Goal: Transaction & Acquisition: Purchase product/service

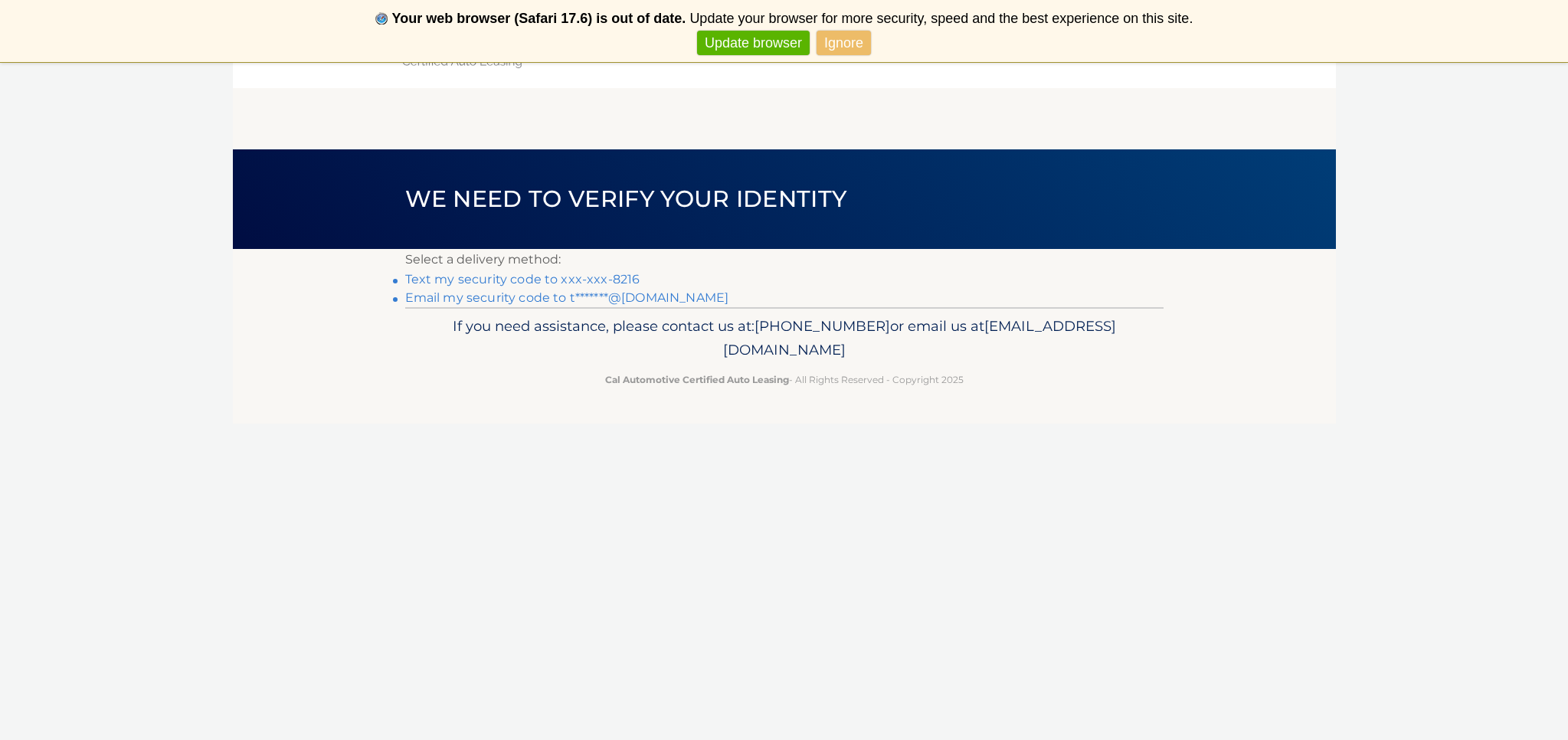
click at [520, 217] on h1 "We need to verify your identity" at bounding box center [625, 199] width 476 height 40
click at [499, 274] on link "Text my security code to xxx-xxx-8216" at bounding box center [522, 279] width 235 height 15
click at [496, 279] on link "Text my security code to xxx-xxx-8216" at bounding box center [522, 279] width 235 height 15
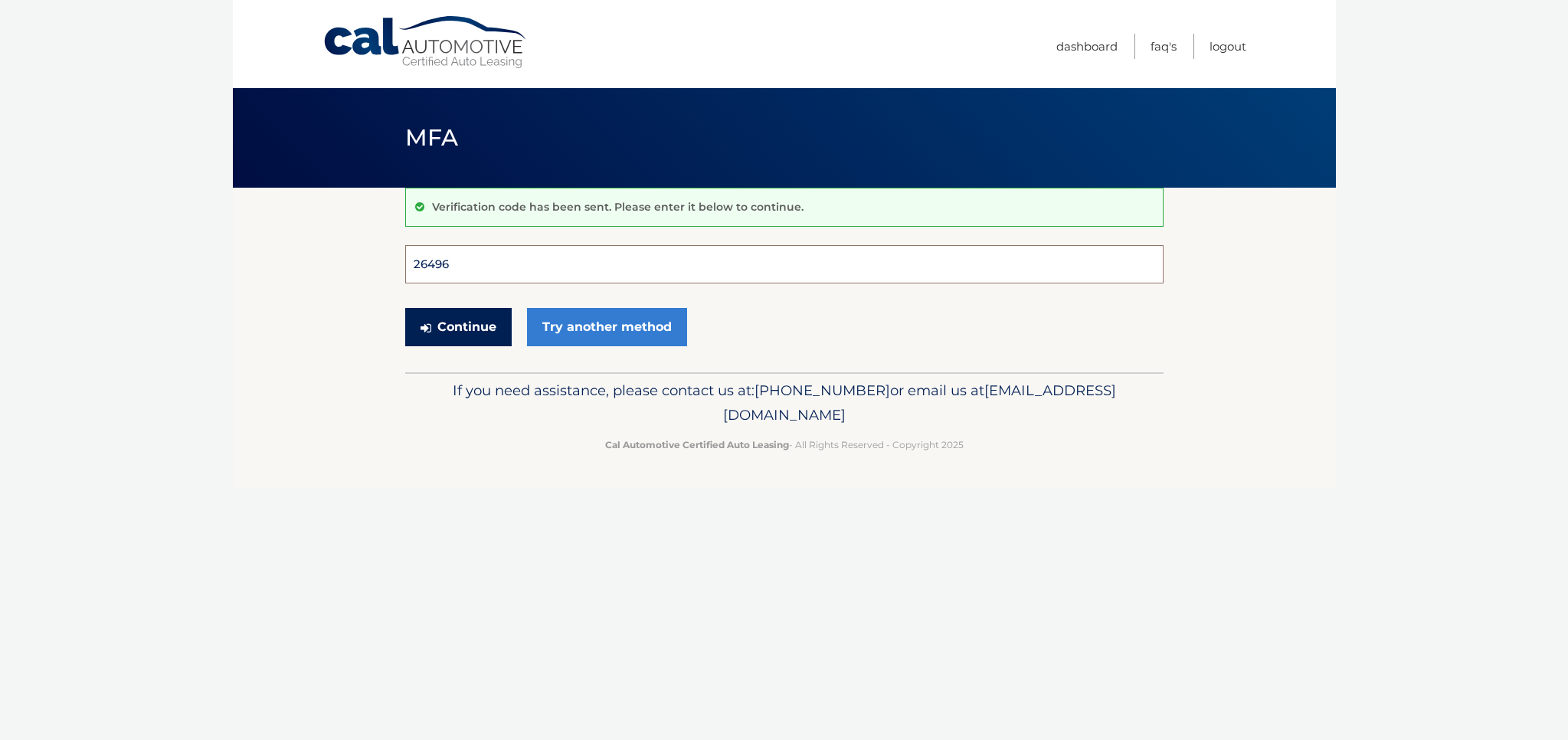
type input "264961"
click at [457, 326] on button "Continue" at bounding box center [459, 327] width 107 height 38
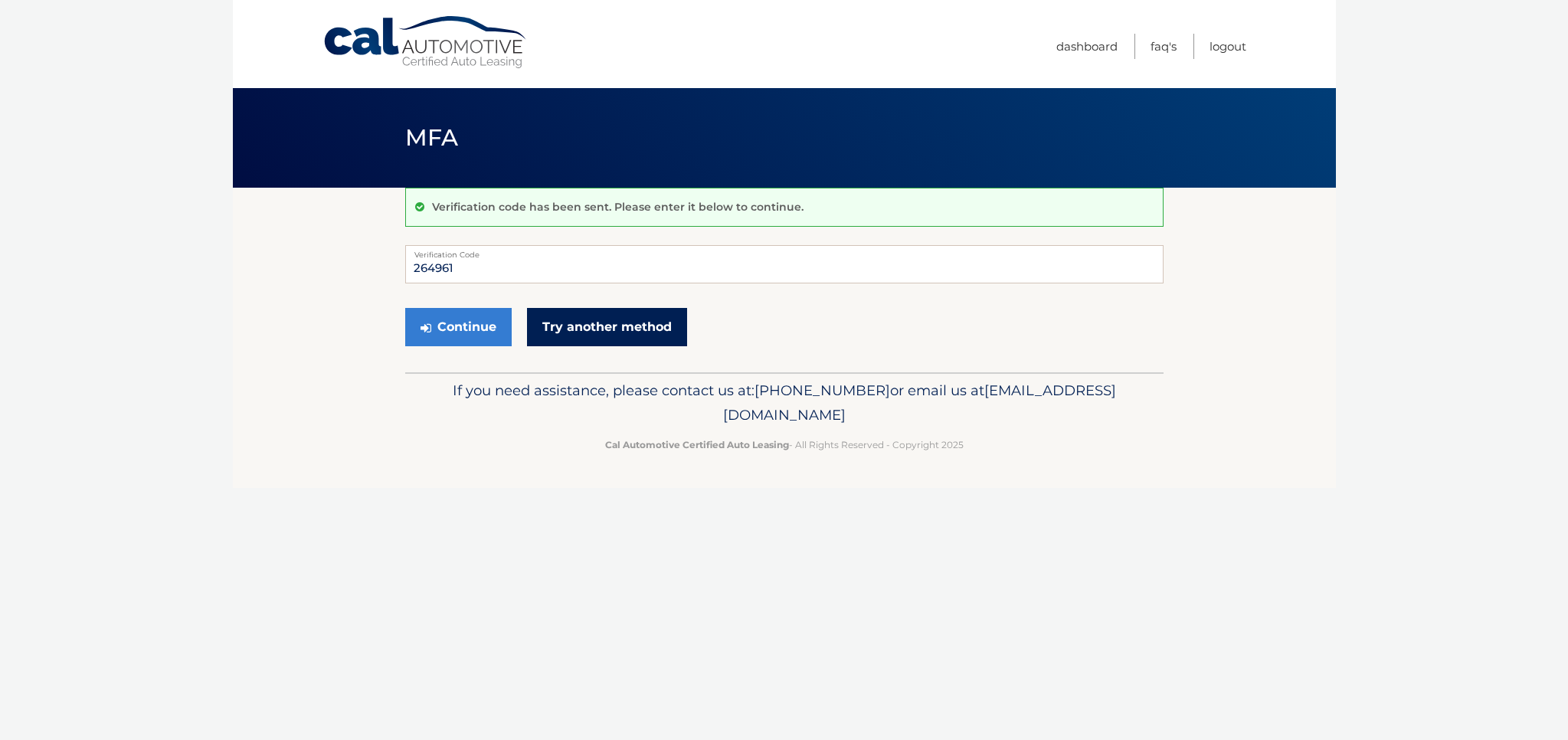
click at [612, 333] on link "Try another method" at bounding box center [607, 327] width 160 height 38
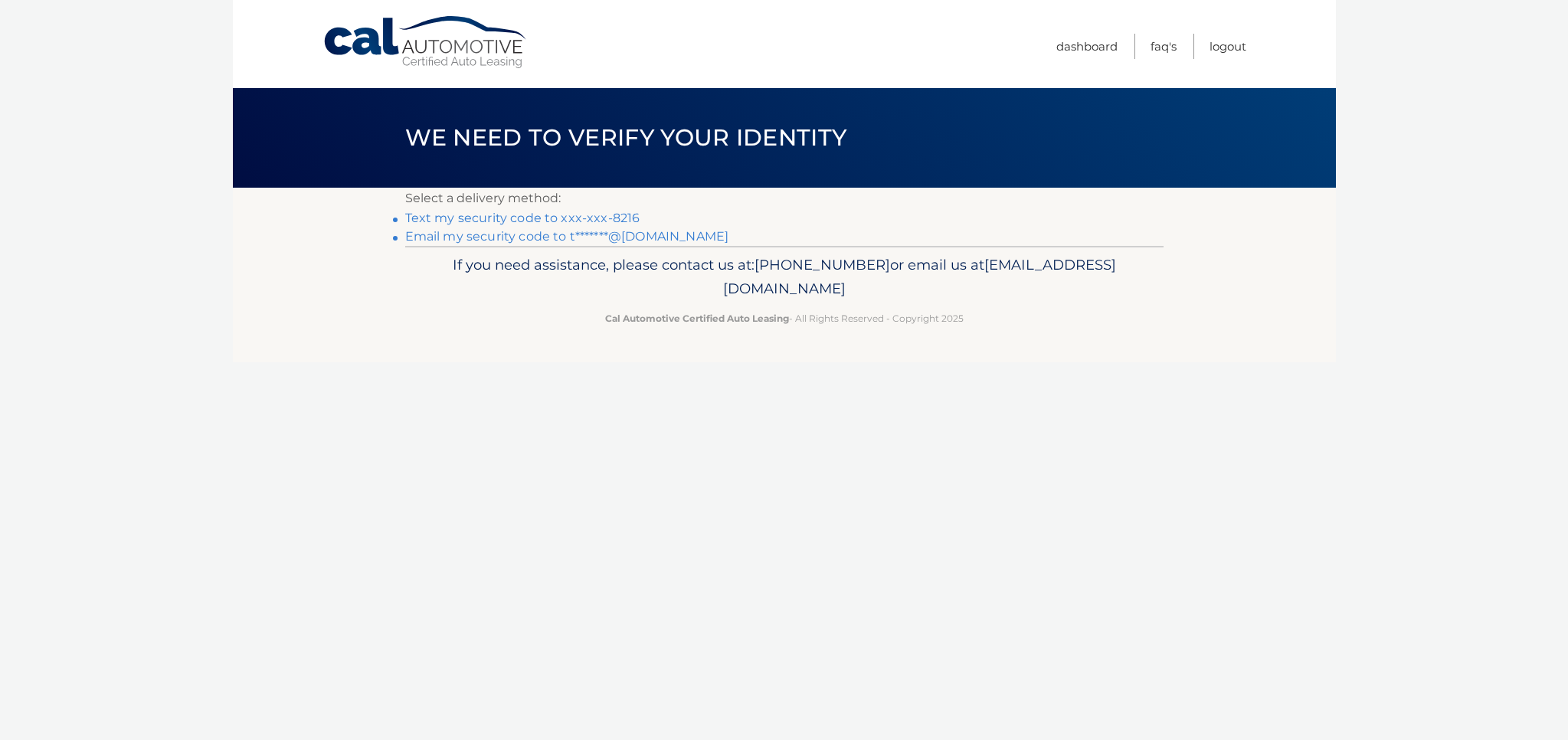
click at [514, 217] on link "Text my security code to xxx-xxx-8216" at bounding box center [522, 218] width 235 height 15
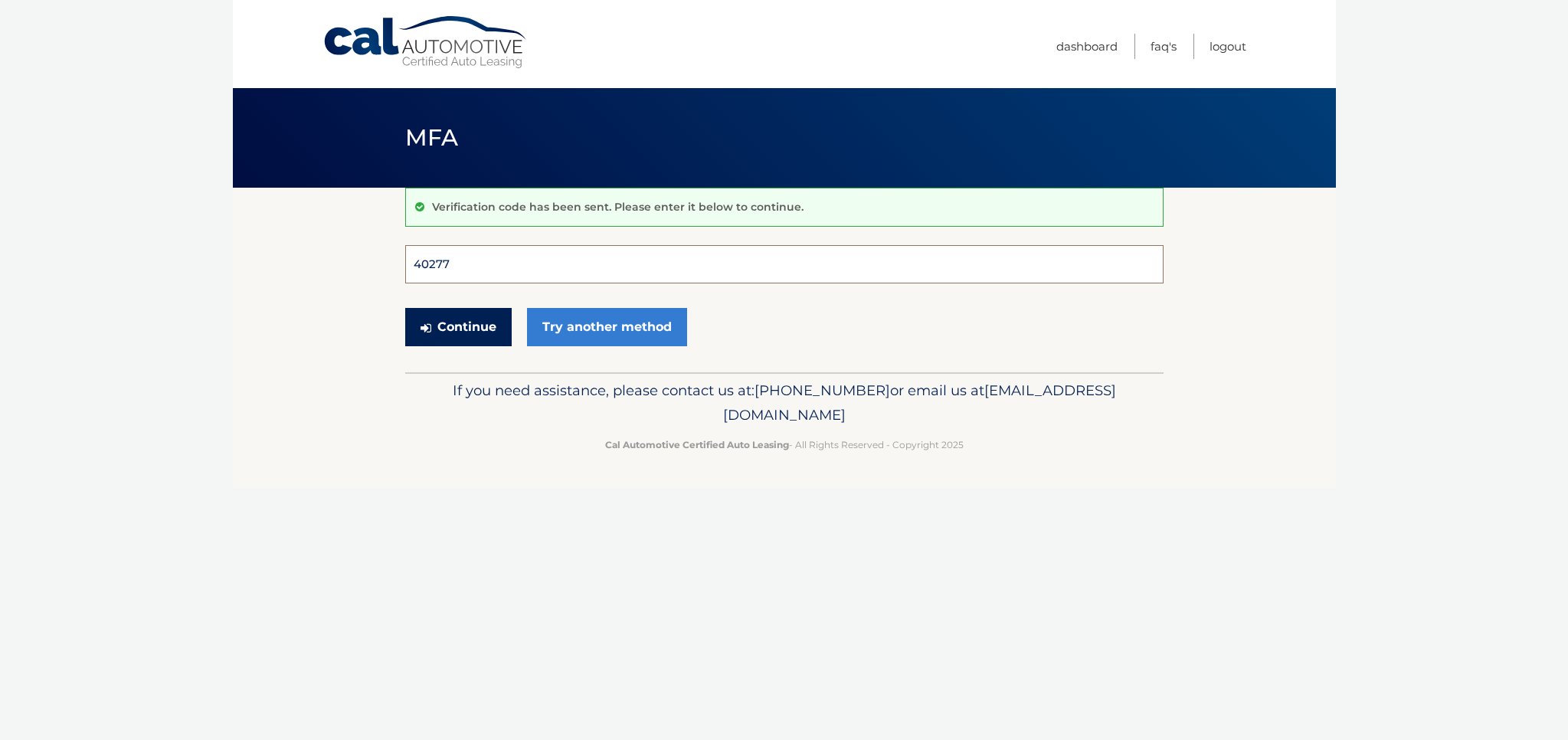
type input "402774"
click at [457, 326] on button "Continue" at bounding box center [459, 327] width 107 height 38
click at [445, 324] on button "Continue" at bounding box center [459, 327] width 107 height 38
click at [458, 275] on input "402774" at bounding box center [784, 264] width 758 height 38
click at [451, 332] on button "Continue" at bounding box center [459, 327] width 107 height 38
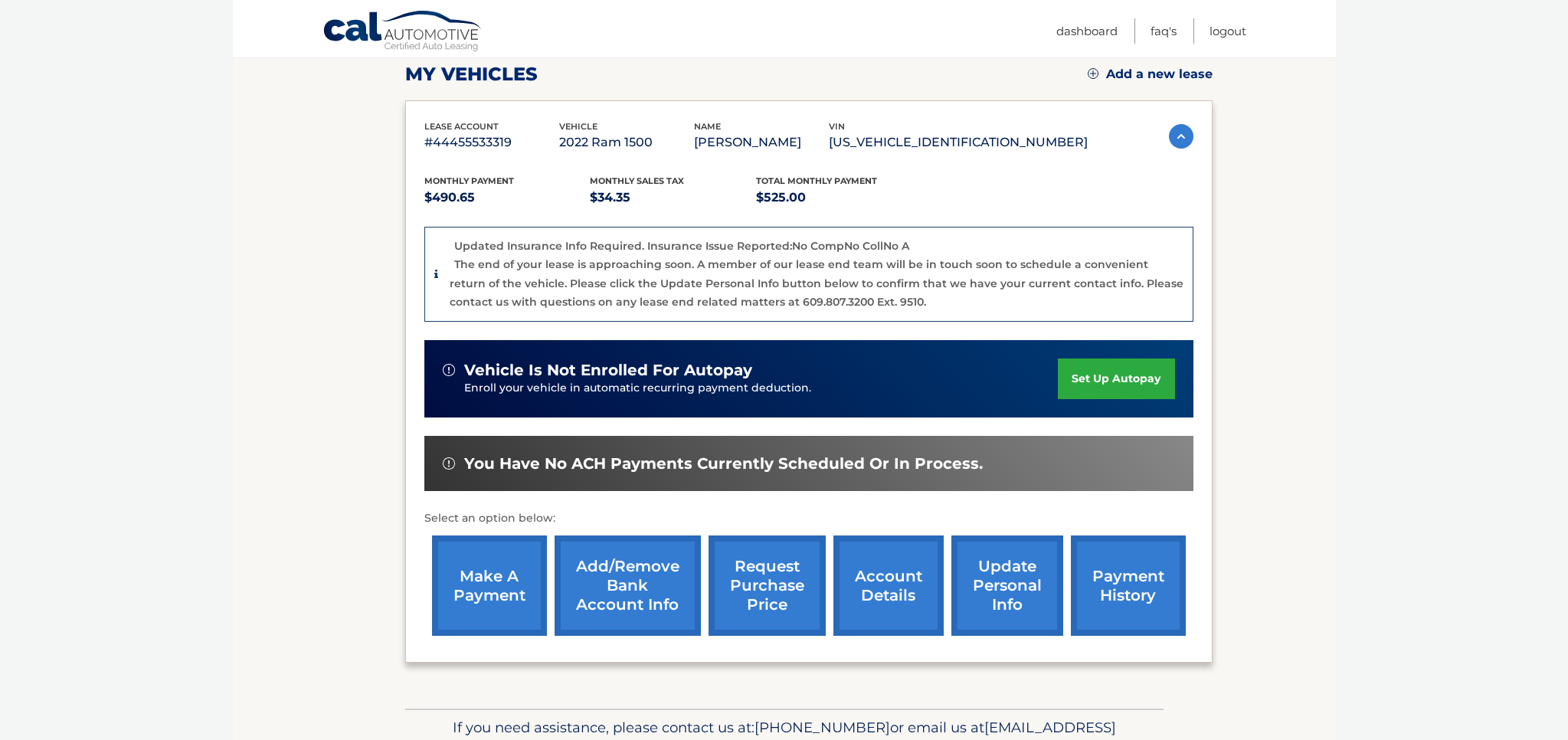
scroll to position [215, 0]
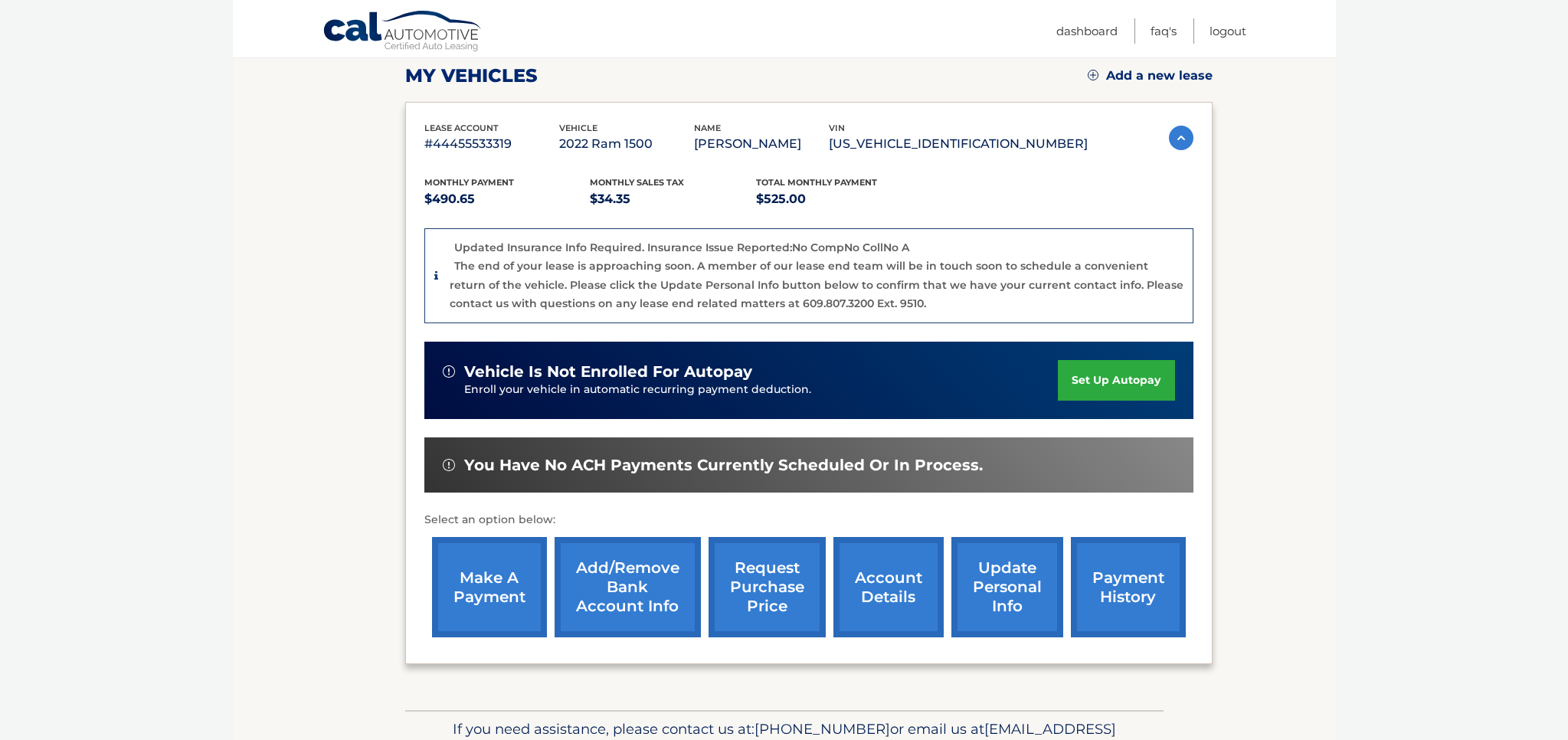
click at [507, 593] on link "make a payment" at bounding box center [489, 586] width 115 height 100
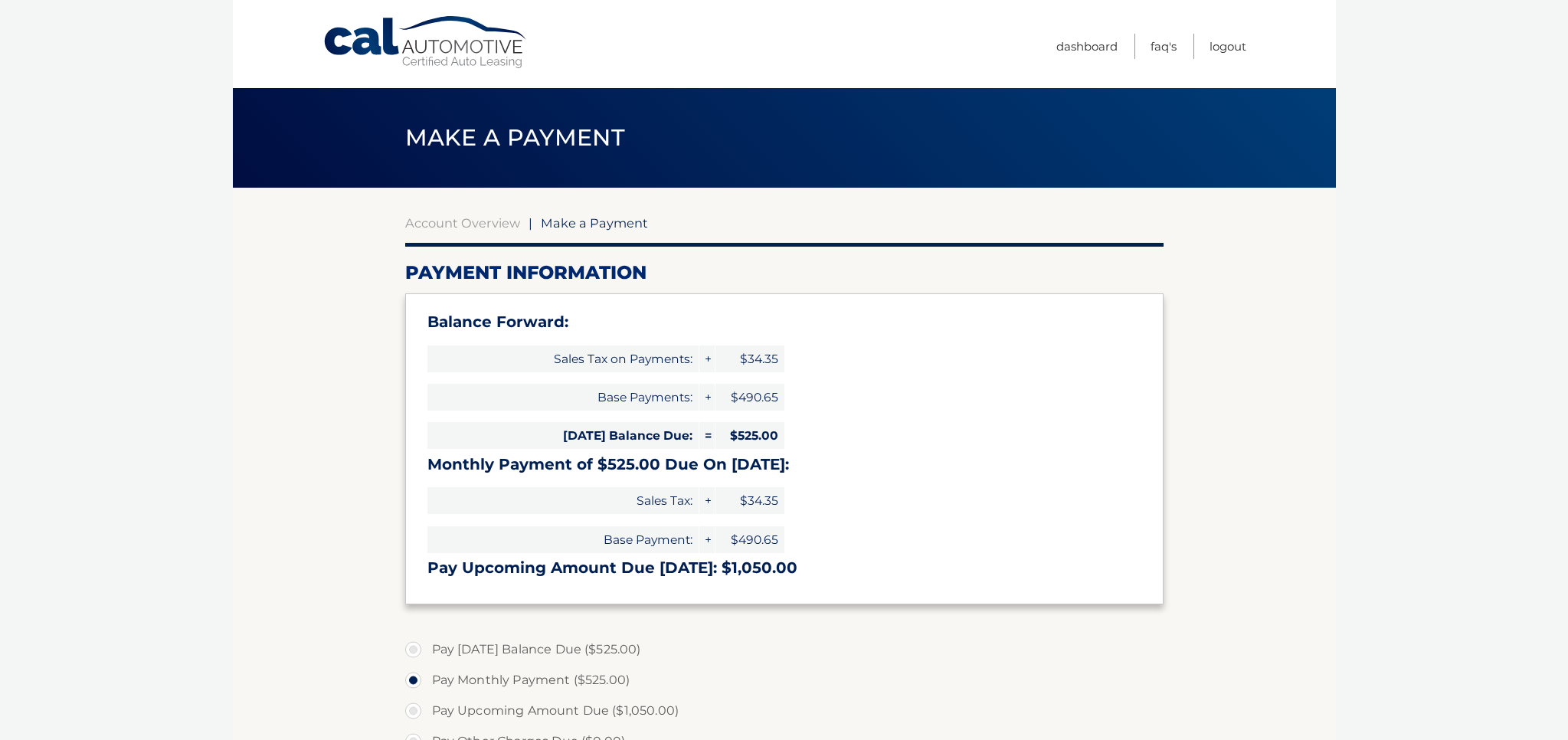
select select "ZTcxMWI1MjQtNTMzMC00ZmY2LTg3ODAtZDU0ZTgzNzliNzM1"
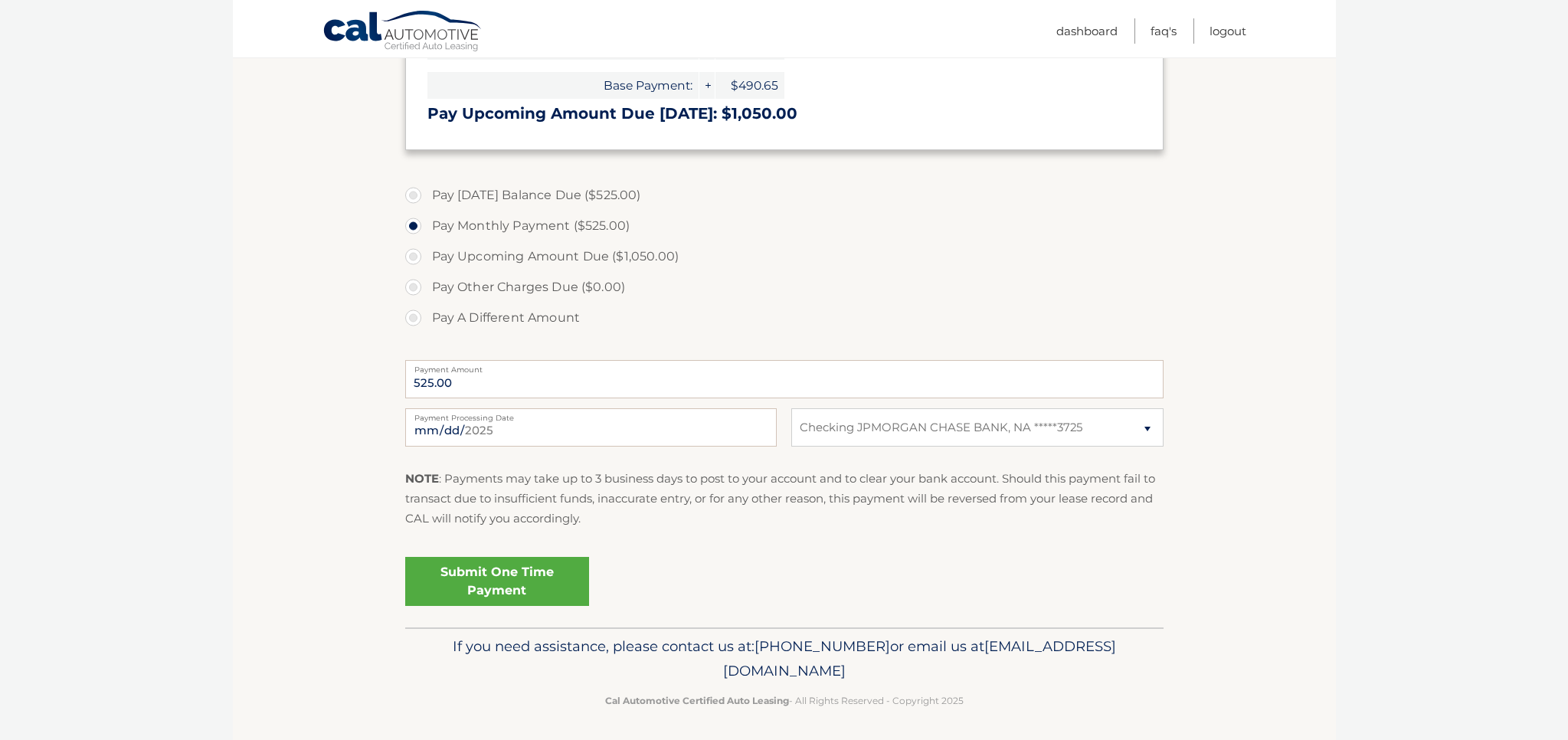
scroll to position [453, 0]
click at [501, 584] on link "Submit One Time Payment" at bounding box center [497, 583] width 183 height 49
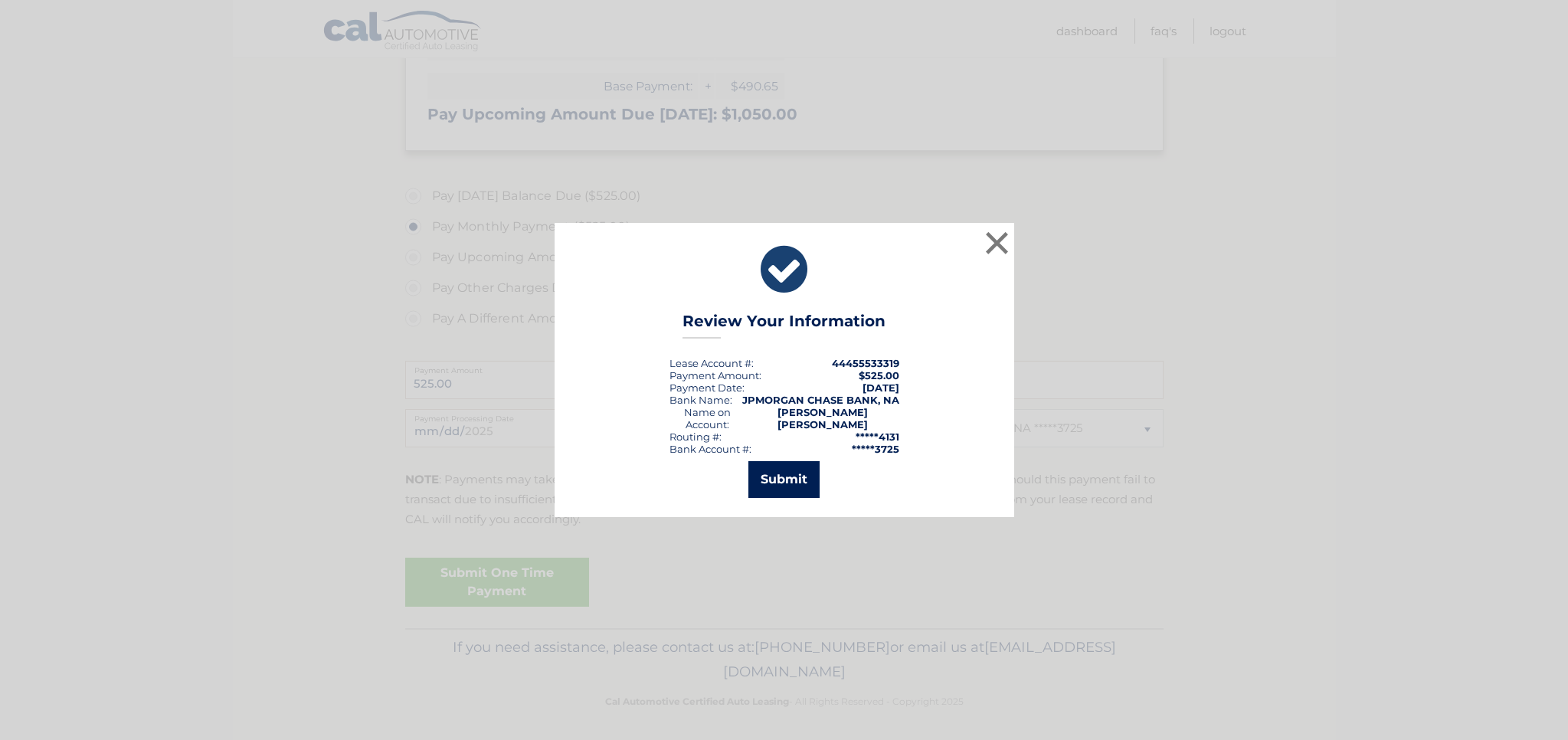
click at [781, 479] on button "Submit" at bounding box center [784, 479] width 71 height 37
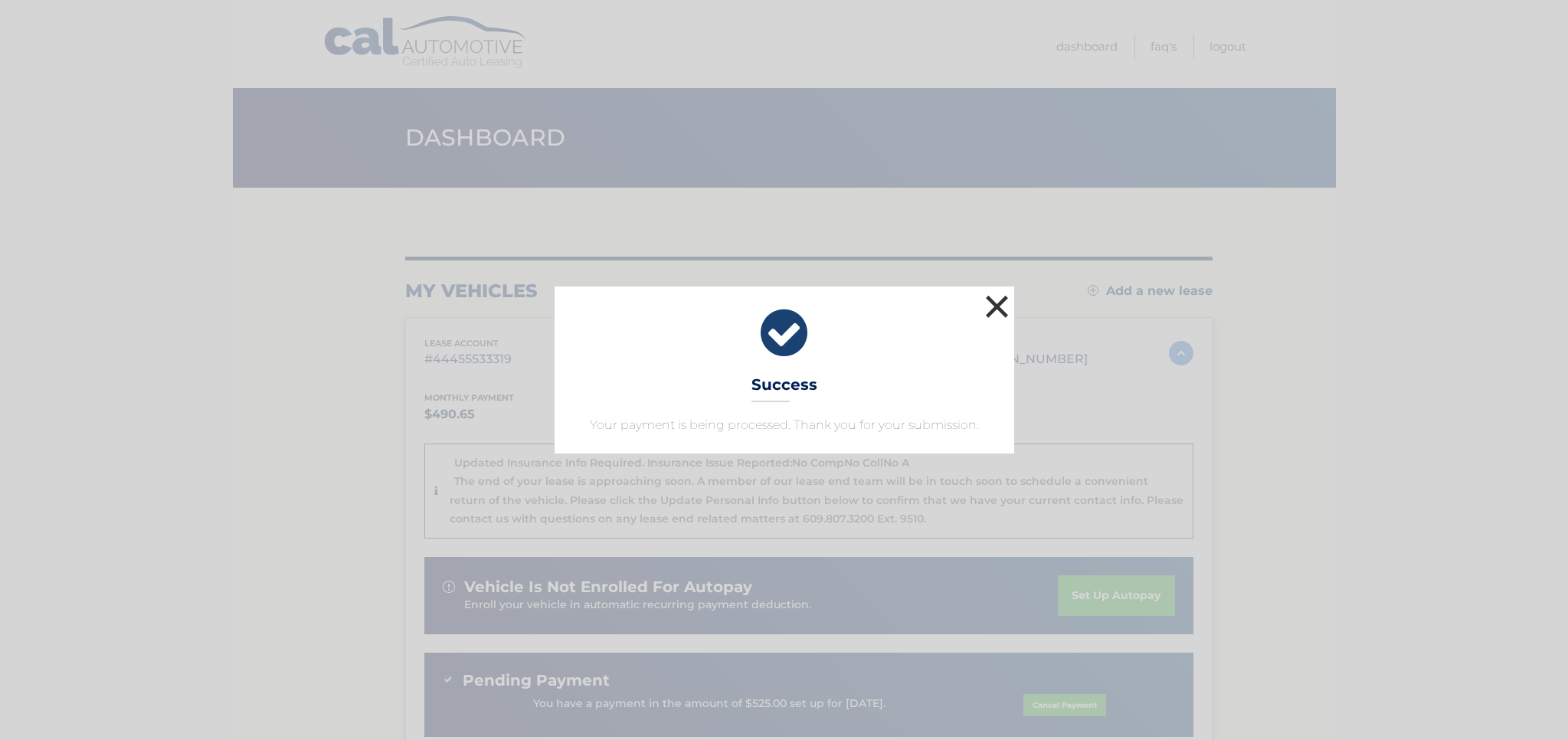
click at [1002, 309] on button "×" at bounding box center [997, 306] width 31 height 31
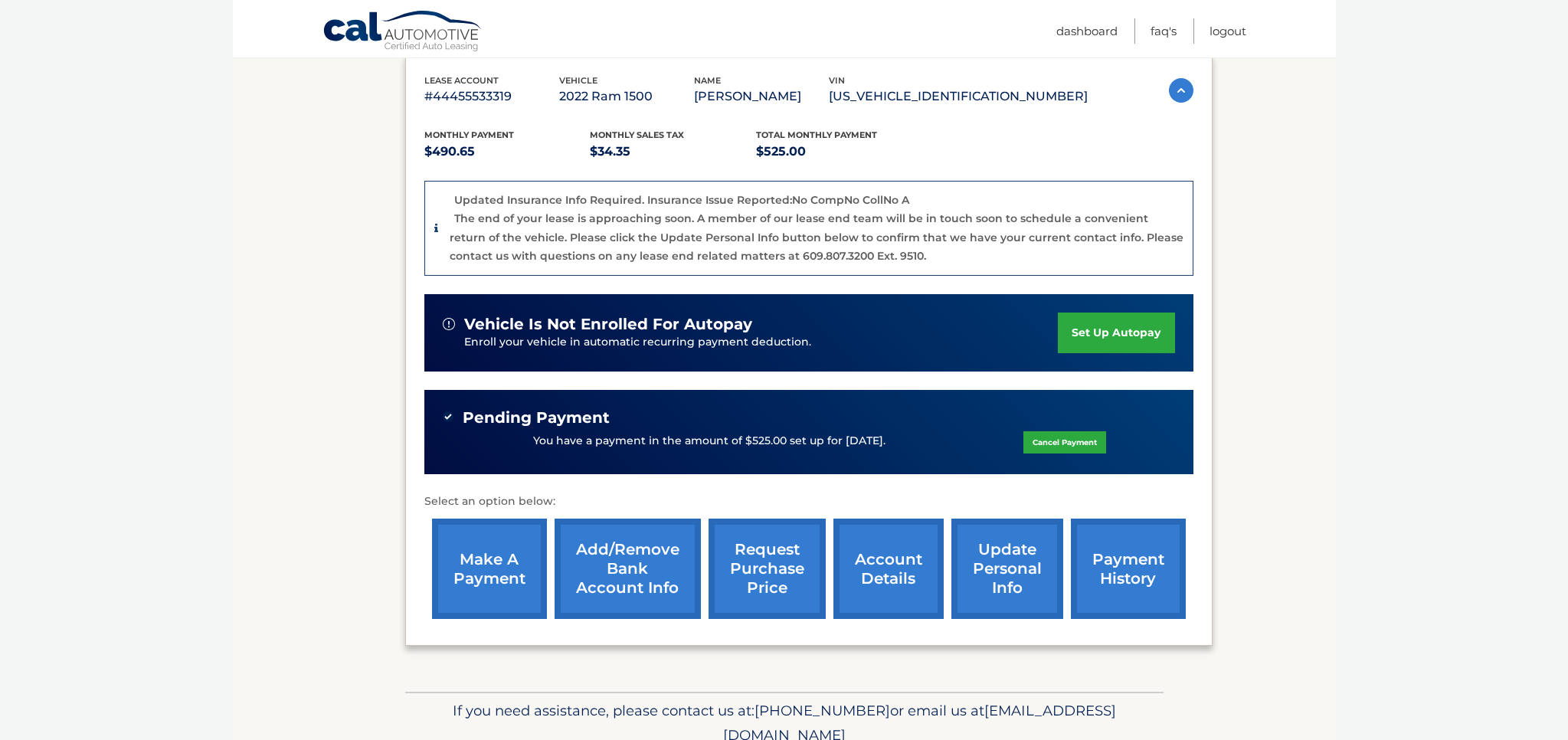
scroll to position [283, 0]
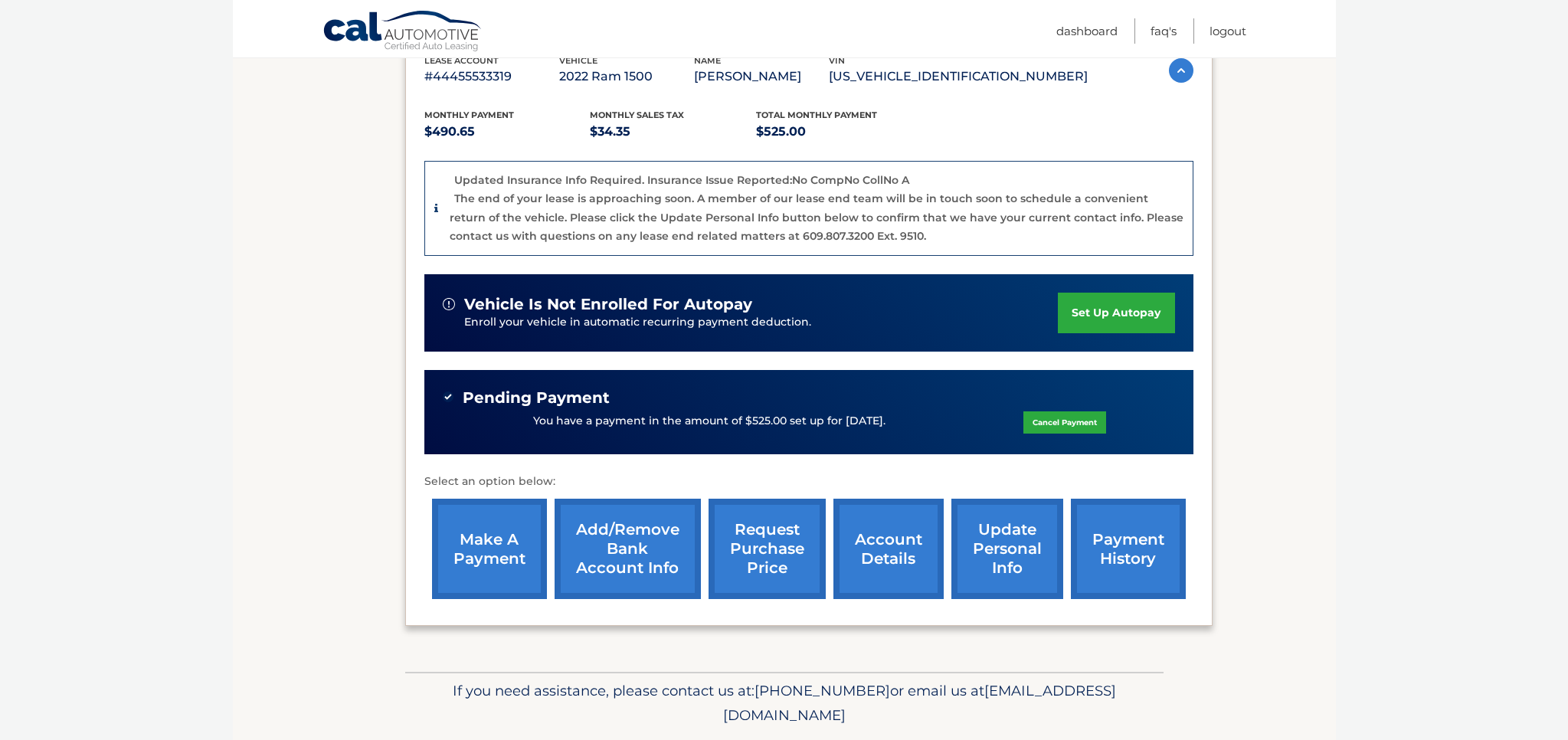
click at [1123, 555] on link "payment history" at bounding box center [1128, 549] width 115 height 100
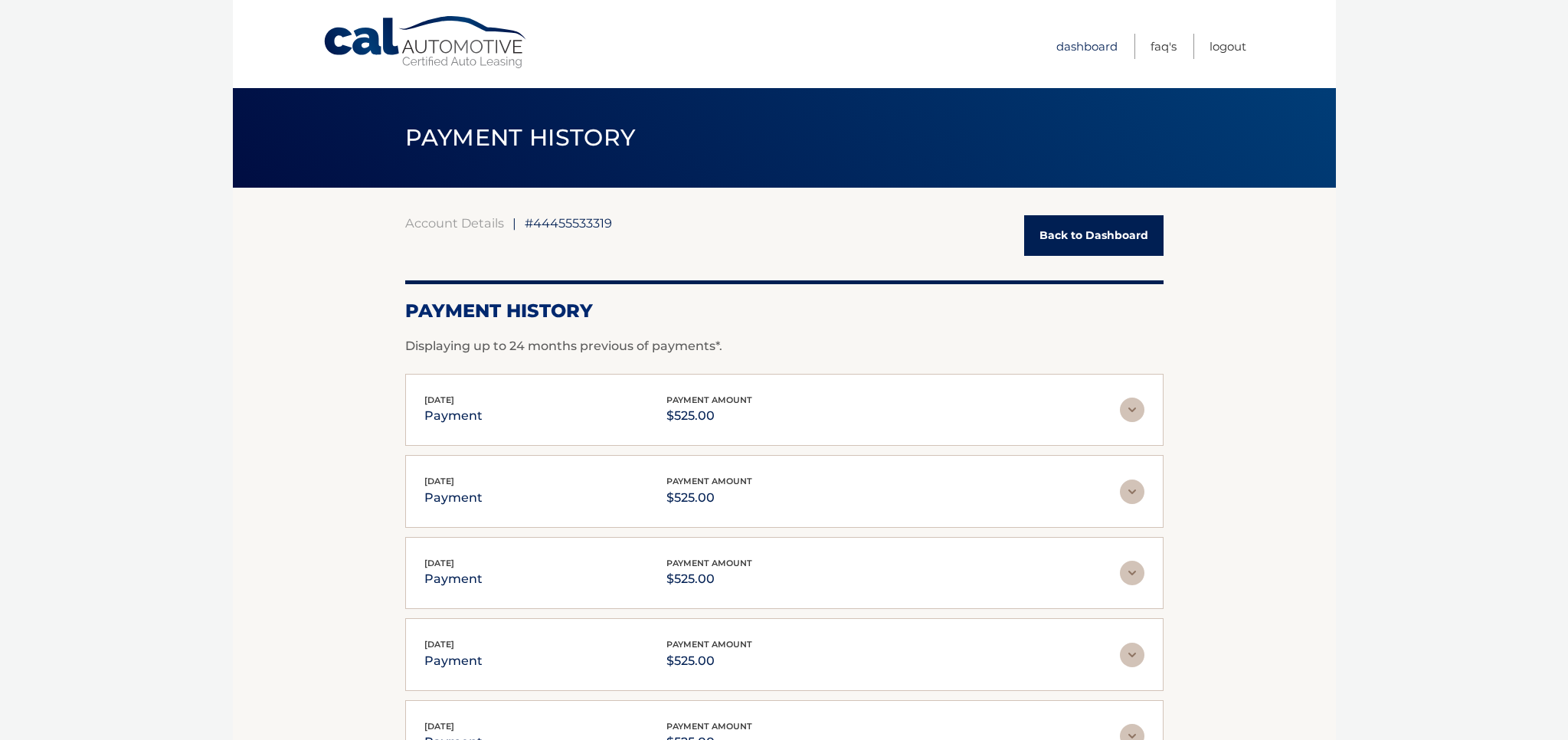
click at [1082, 43] on link "Dashboard" at bounding box center [1086, 46] width 61 height 25
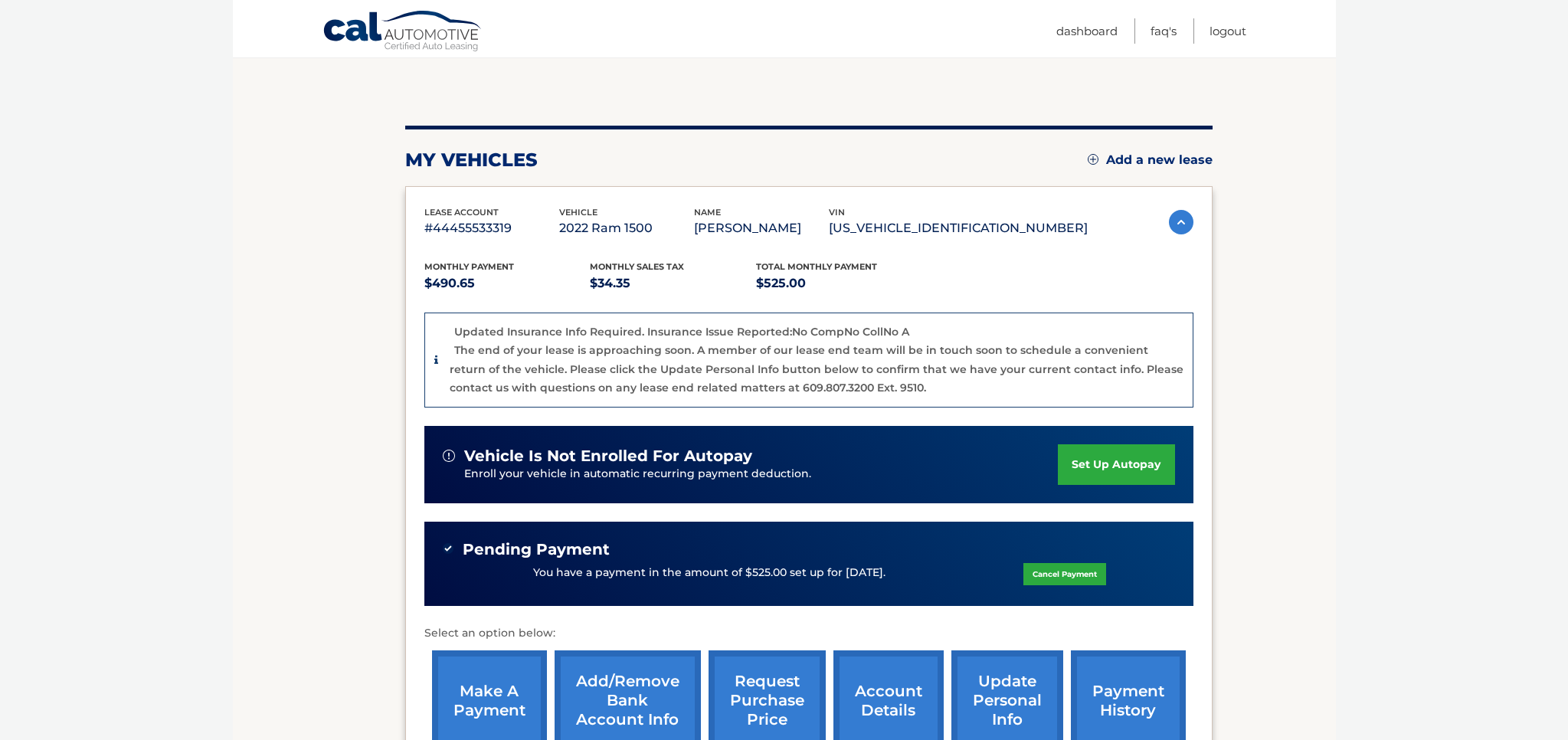
scroll to position [248, 0]
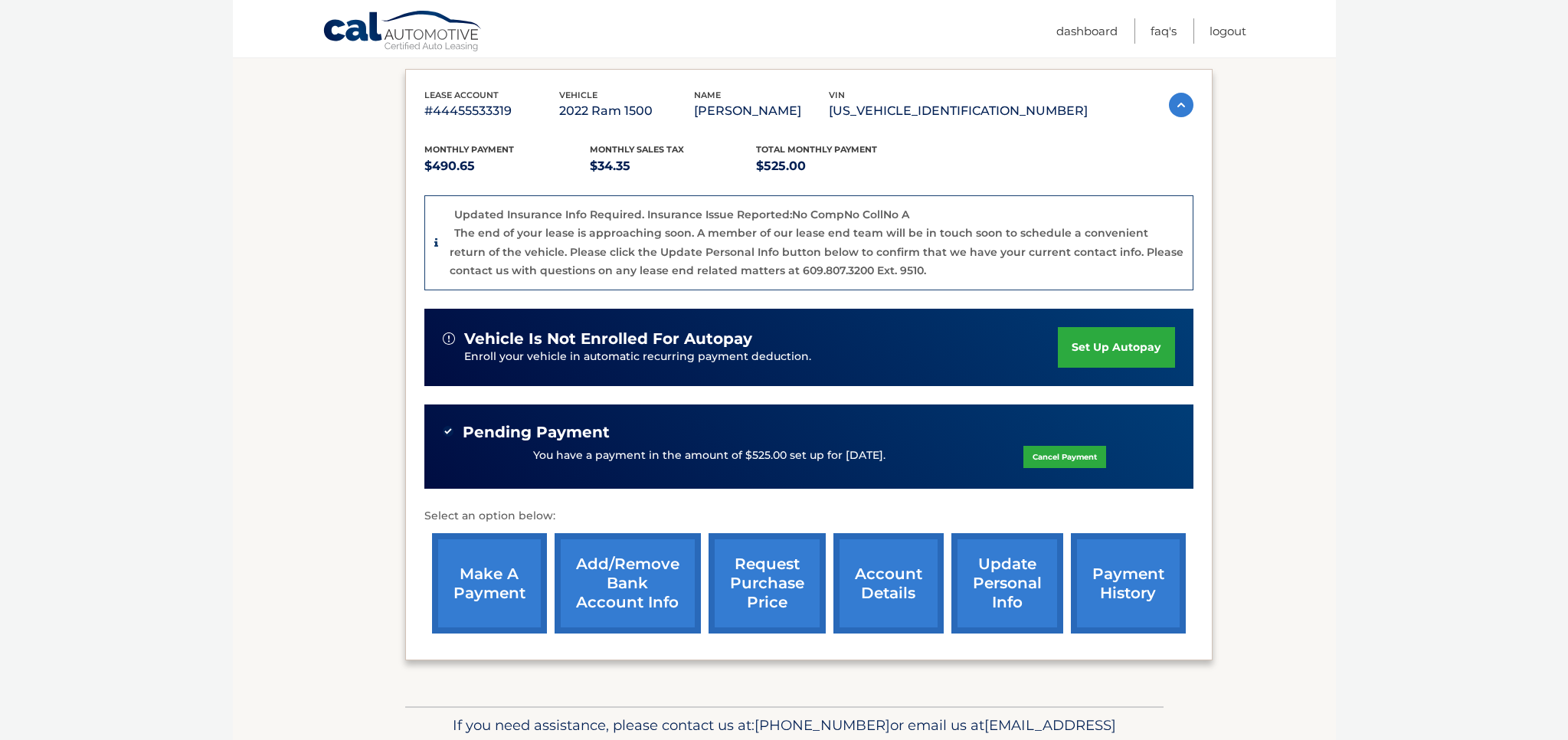
click at [769, 609] on link "request purchase price" at bounding box center [767, 583] width 117 height 100
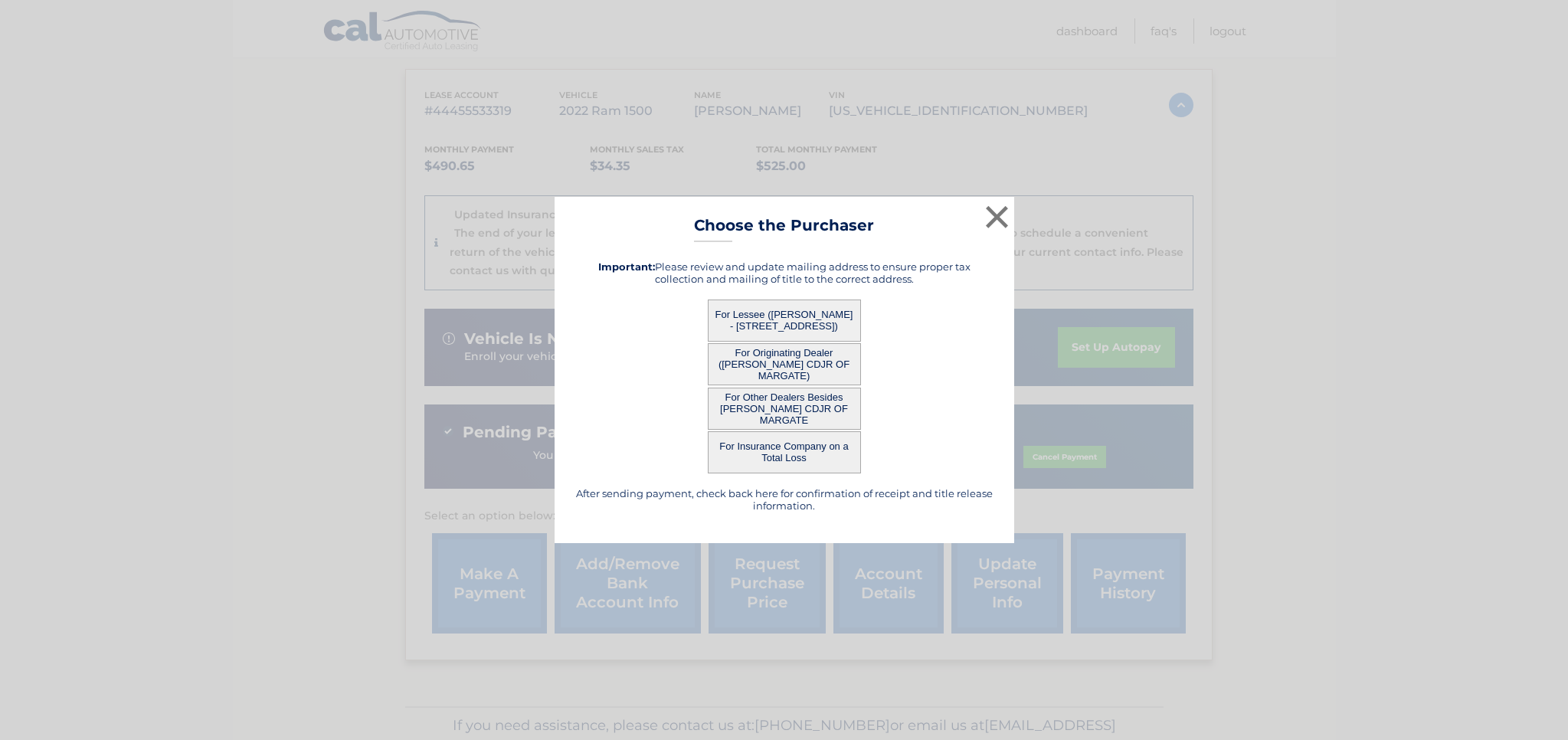
click at [793, 318] on button "For Lessee ([PERSON_NAME] - [STREET_ADDRESS])" at bounding box center [784, 320] width 154 height 42
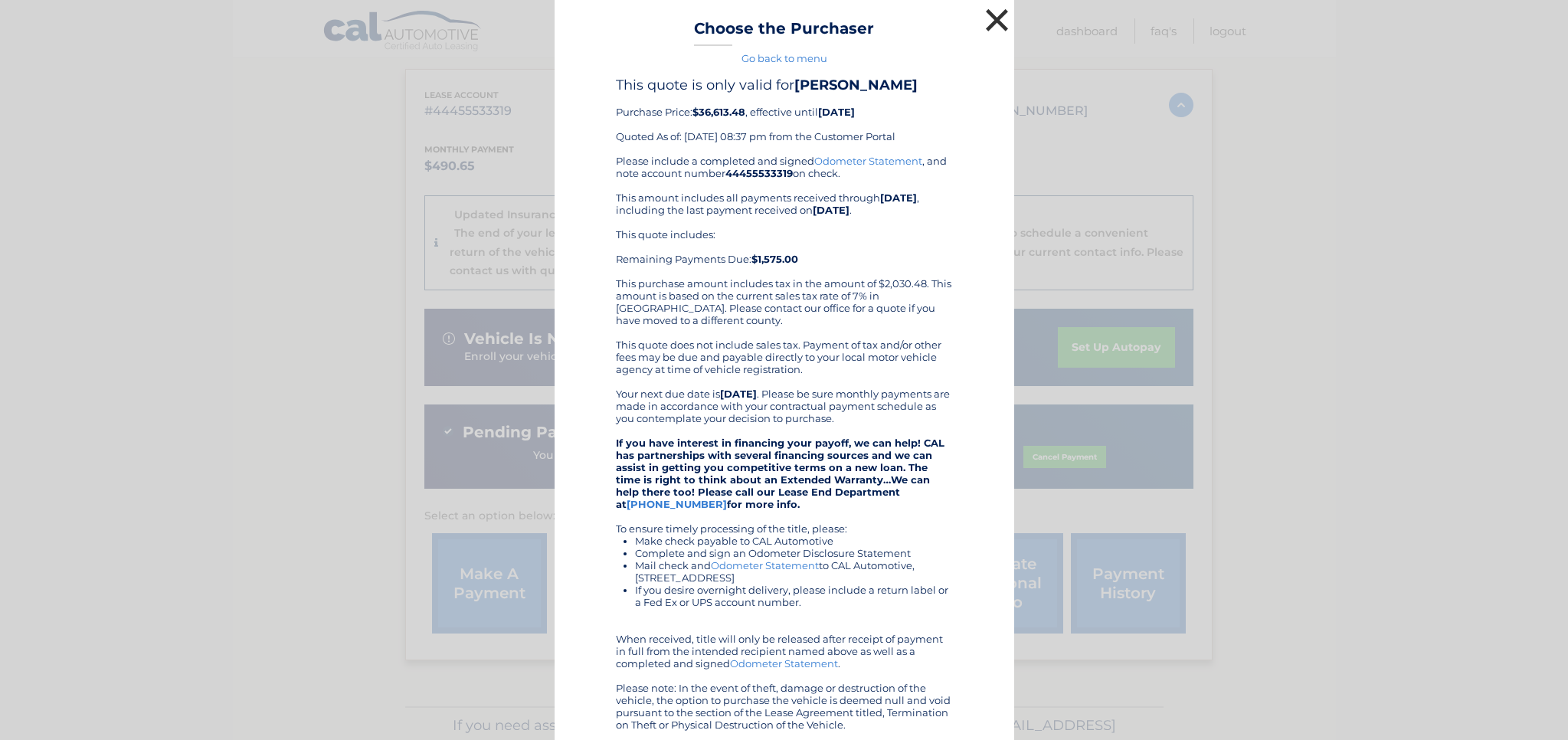
click at [1000, 23] on button "×" at bounding box center [997, 20] width 31 height 31
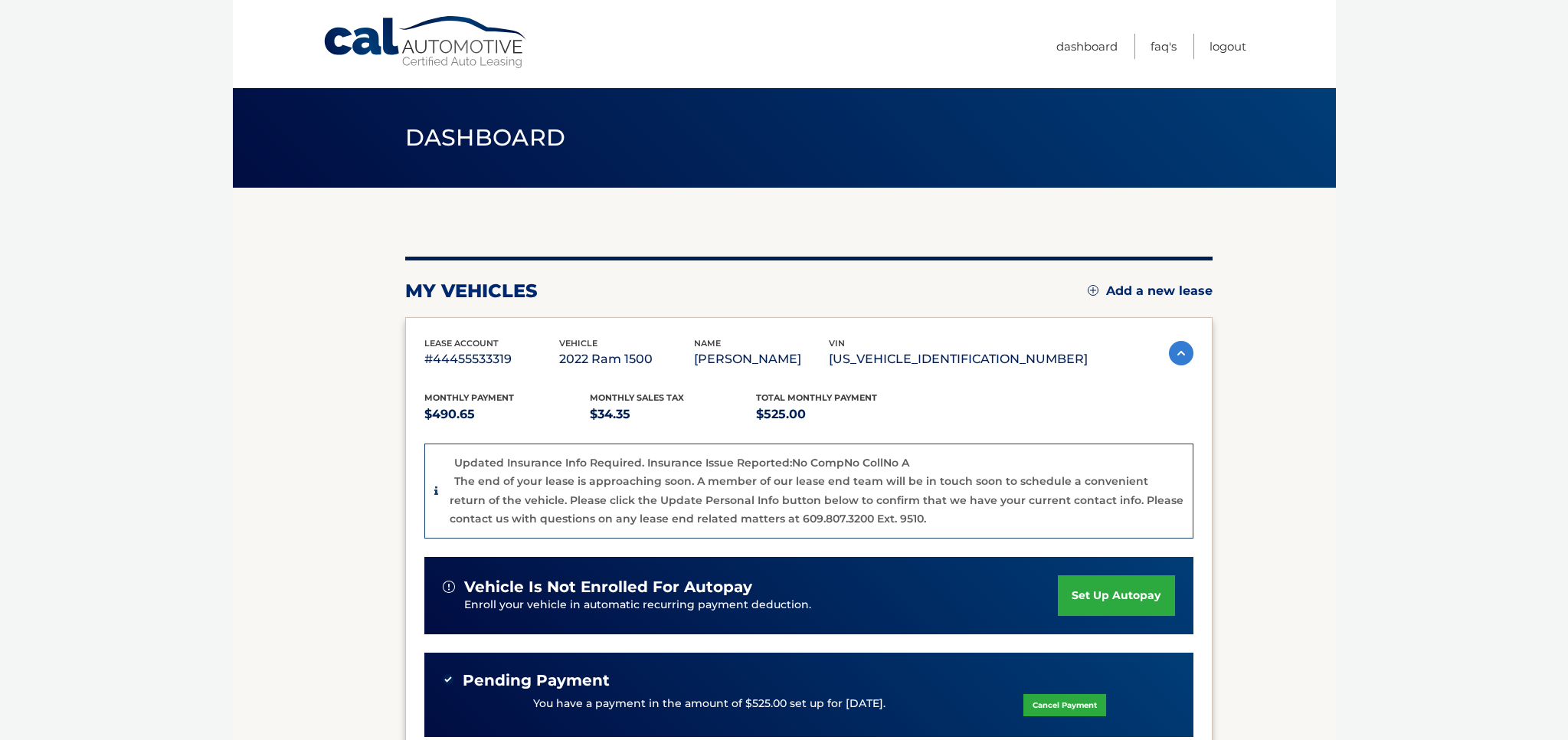
scroll to position [0, 0]
